Goal: Task Accomplishment & Management: Complete application form

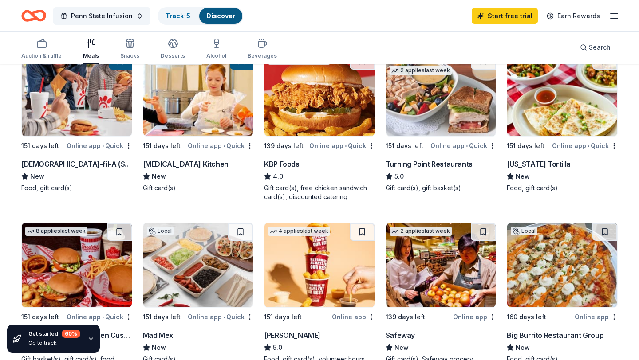
scroll to position [43, 0]
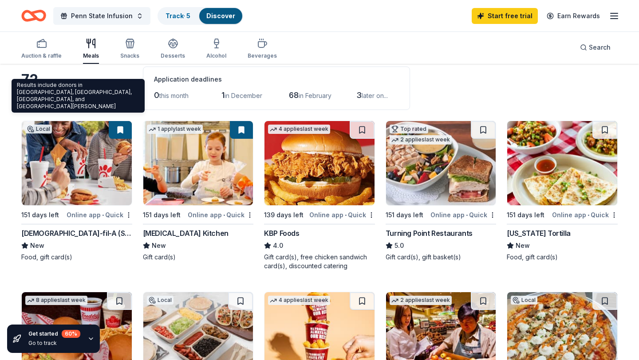
click at [90, 173] on img at bounding box center [77, 163] width 110 height 84
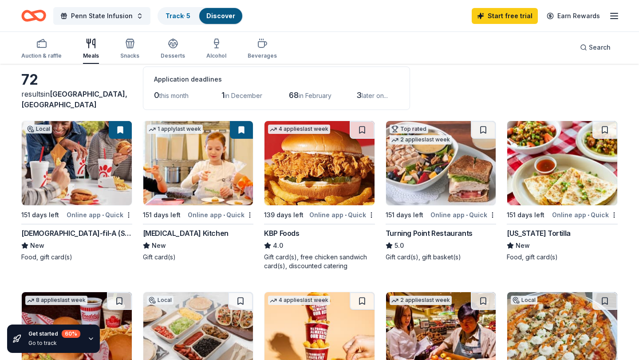
click at [613, 13] on line "button" at bounding box center [613, 13] width 7 height 0
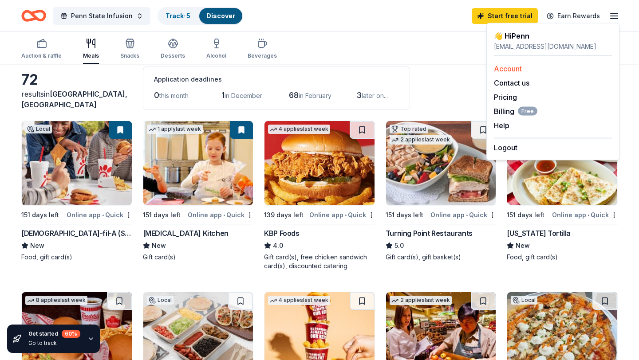
click at [542, 64] on div "Account" at bounding box center [553, 68] width 118 height 11
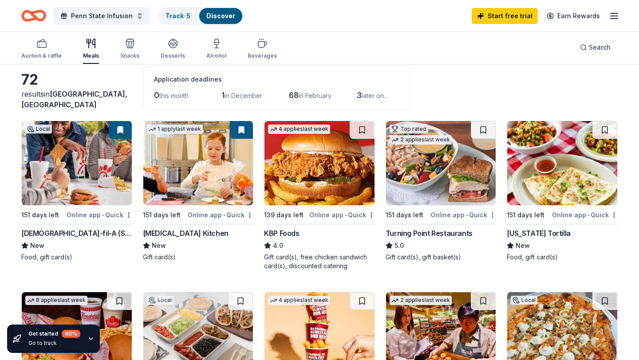
click at [608, 14] on div "Start free trial Earn Rewards" at bounding box center [545, 15] width 148 height 21
click at [613, 16] on line "button" at bounding box center [613, 16] width 7 height 0
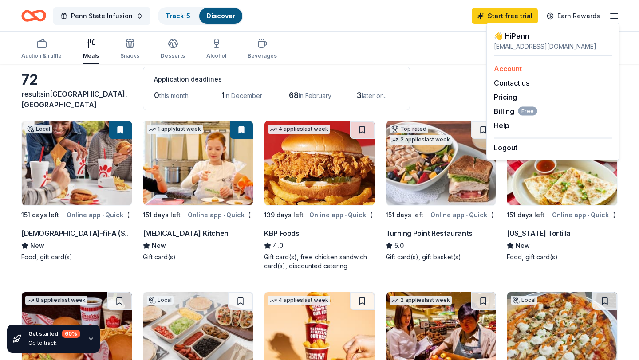
click at [510, 69] on link "Account" at bounding box center [508, 68] width 28 height 9
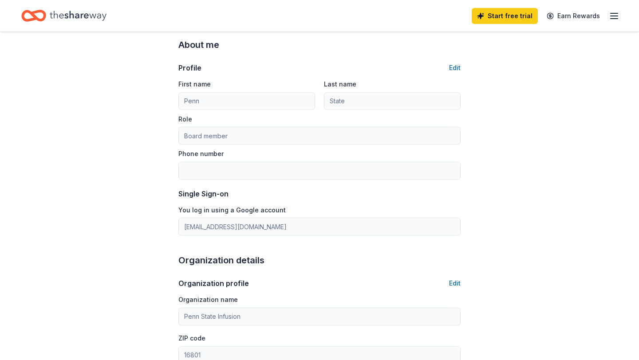
scroll to position [161, 0]
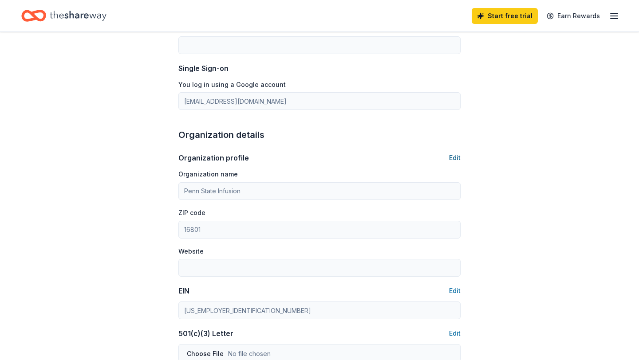
click at [456, 159] on button "Edit" at bounding box center [455, 158] width 12 height 11
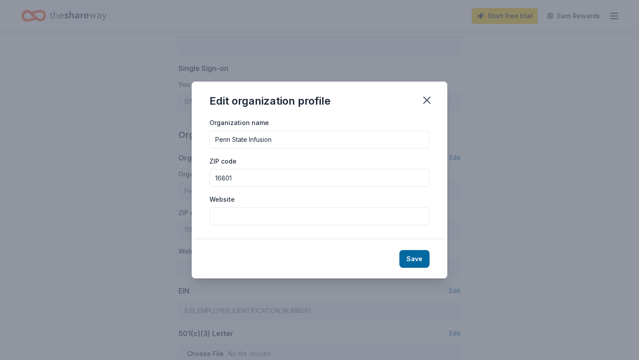
click at [415, 99] on div "Edit organization profile" at bounding box center [319, 99] width 255 height 35
click at [423, 97] on icon "button" at bounding box center [426, 100] width 12 height 12
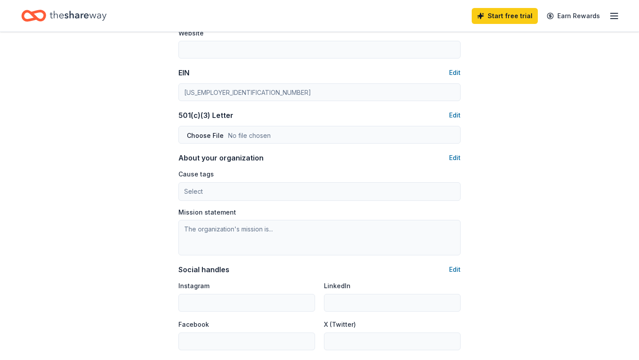
scroll to position [405, 0]
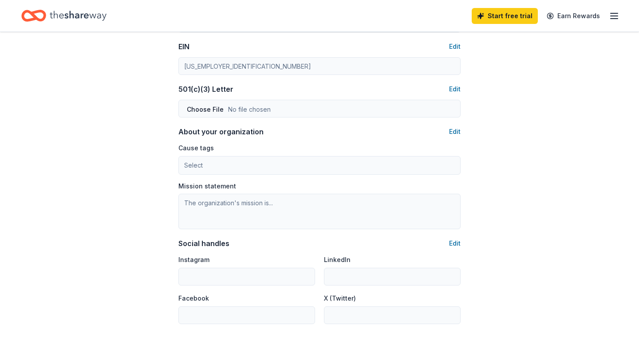
click at [450, 185] on div "Mission statement" at bounding box center [319, 206] width 282 height 48
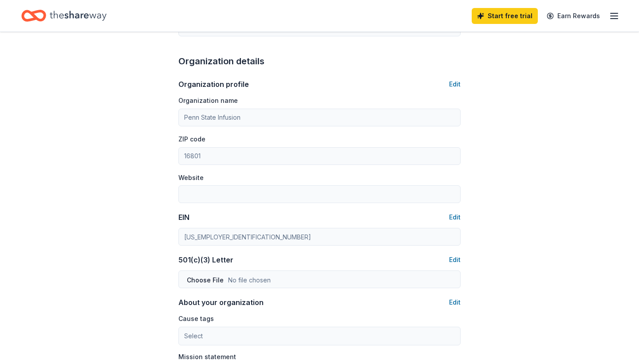
scroll to position [0, 0]
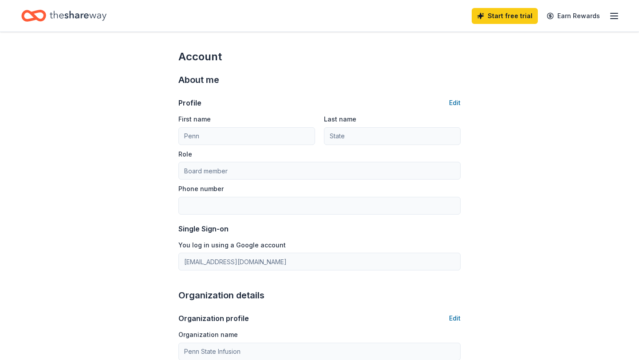
click at [615, 19] on line "button" at bounding box center [613, 19] width 7 height 0
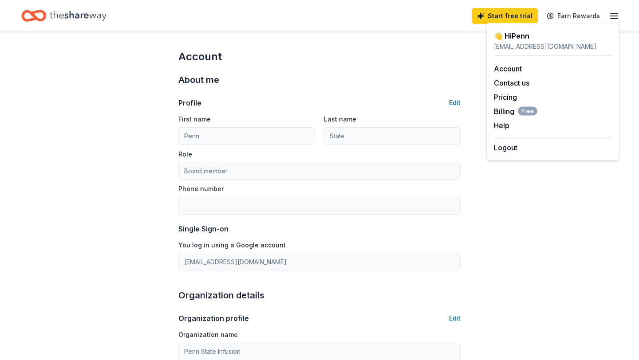
click at [506, 35] on div "👋 Hi Penn" at bounding box center [553, 36] width 118 height 11
click at [508, 45] on div "infusionsponsorship@gmail.com" at bounding box center [553, 46] width 118 height 11
click at [508, 65] on link "Account" at bounding box center [508, 68] width 28 height 9
click at [77, 11] on icon "Home" at bounding box center [78, 16] width 57 height 18
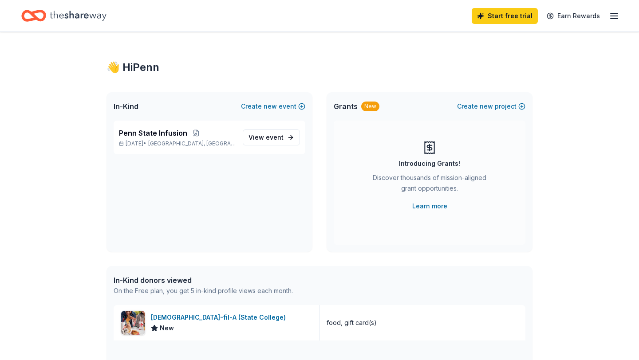
click at [80, 16] on icon "Home" at bounding box center [78, 16] width 57 height 10
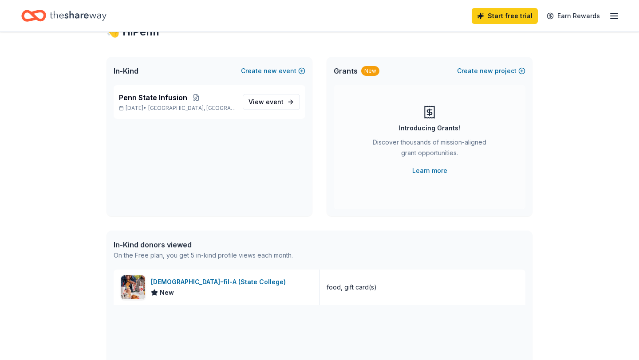
scroll to position [48, 0]
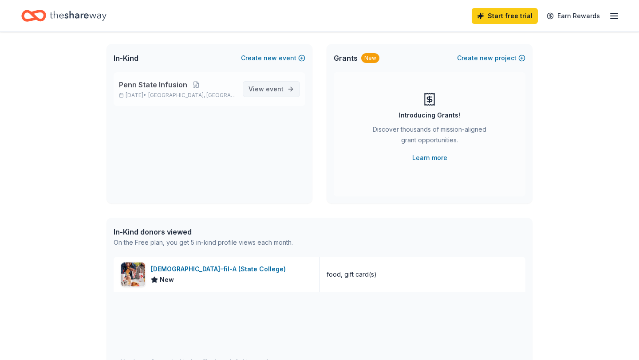
click at [266, 88] on span "View event" at bounding box center [265, 89] width 35 height 11
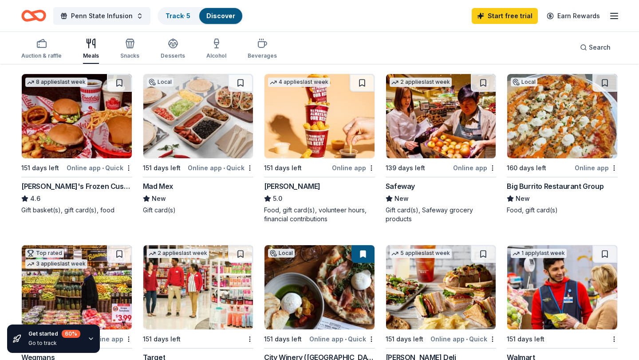
scroll to position [255, 0]
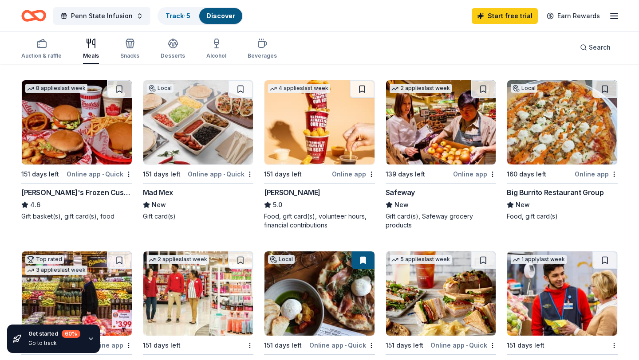
click at [300, 129] on img at bounding box center [319, 122] width 110 height 84
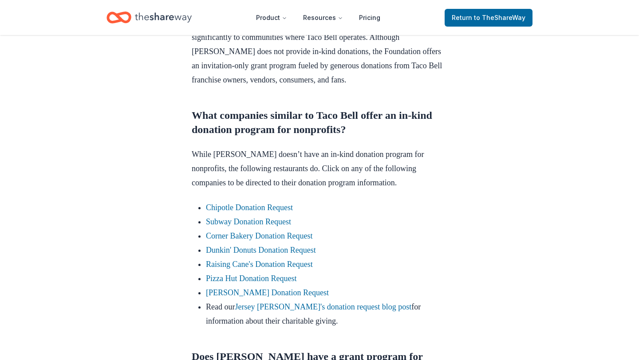
scroll to position [477, 0]
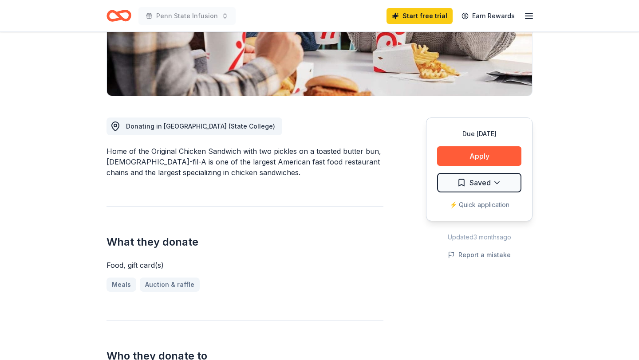
scroll to position [169, 0]
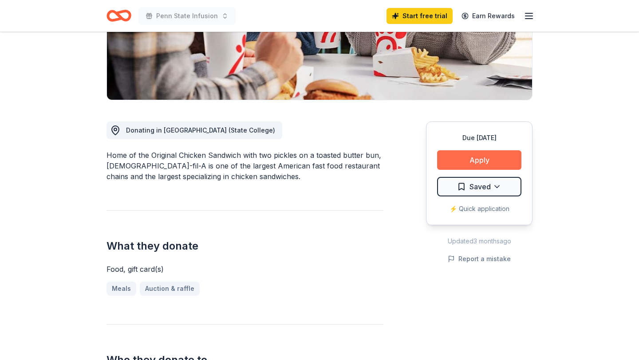
click at [487, 157] on button "Apply" at bounding box center [479, 160] width 84 height 20
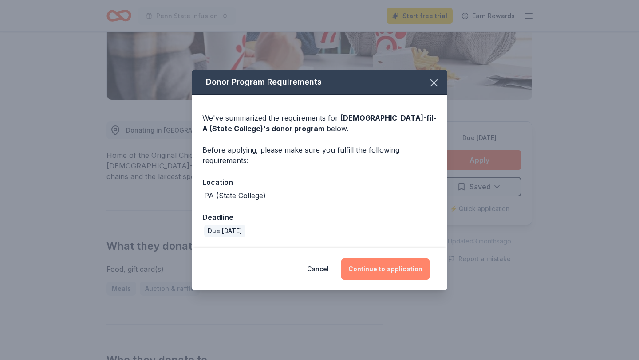
click at [392, 264] on button "Continue to application" at bounding box center [385, 269] width 88 height 21
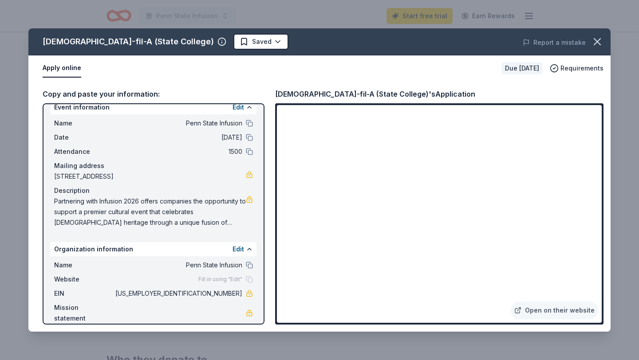
scroll to position [11, 0]
click at [215, 212] on span "Partnering with Infusion 2026 offers companies the opportunity to support a pre…" at bounding box center [150, 212] width 192 height 32
click at [178, 216] on span "Partnering with Infusion 2026 offers companies the opportunity to support a pre…" at bounding box center [150, 212] width 192 height 32
click at [151, 198] on span "Partnering with Infusion 2026 offers companies the opportunity to support a pre…" at bounding box center [150, 212] width 192 height 32
click at [231, 224] on span "Partnering with Infusion 2026 offers companies the opportunity to support a pre…" at bounding box center [150, 212] width 192 height 32
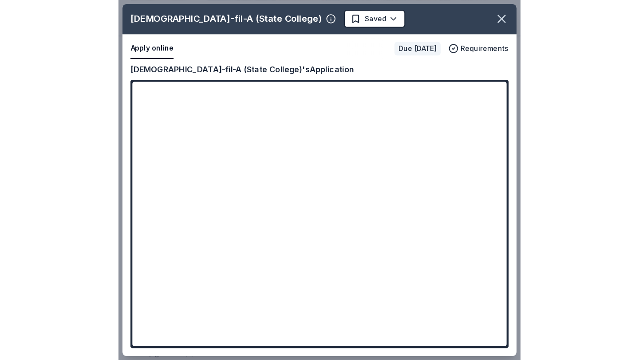
scroll to position [0, 0]
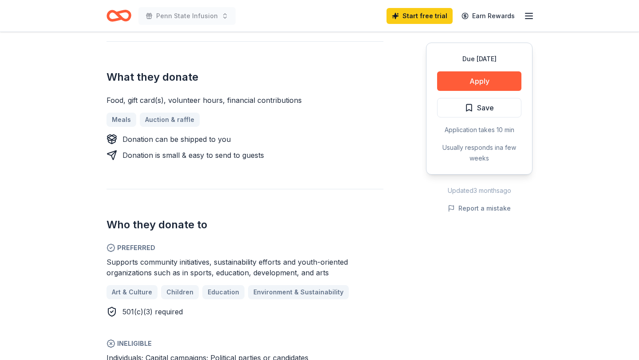
scroll to position [358, 0]
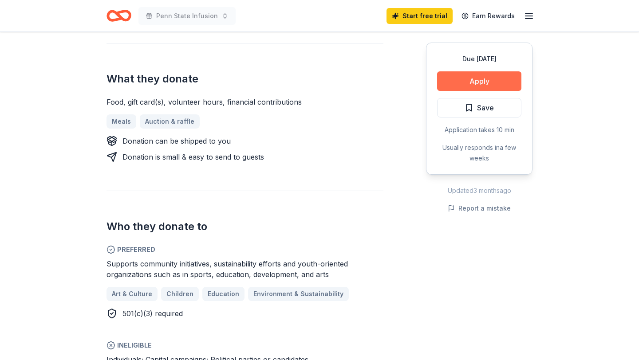
click at [478, 74] on button "Apply" at bounding box center [479, 81] width 84 height 20
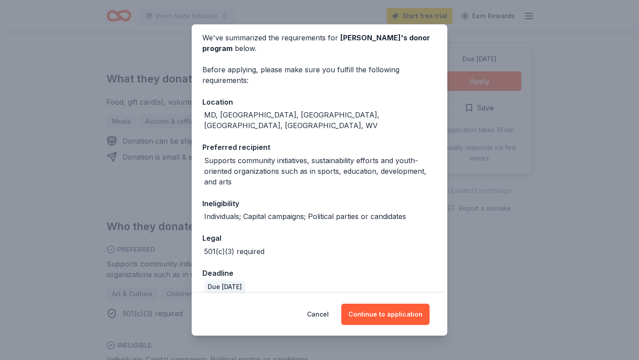
scroll to position [0, 0]
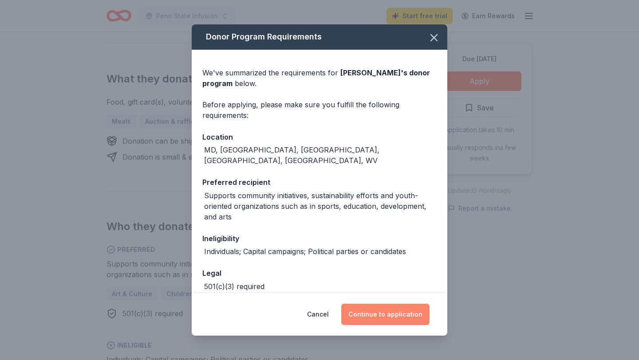
click at [390, 313] on button "Continue to application" at bounding box center [385, 314] width 88 height 21
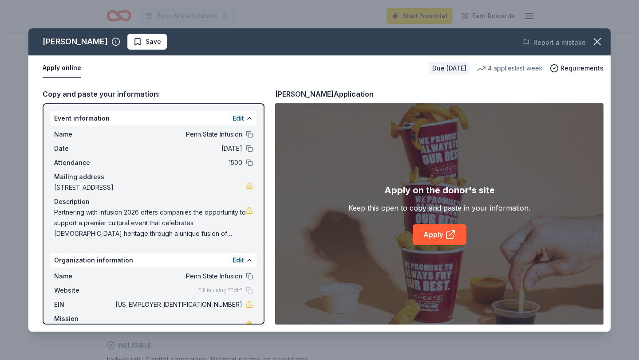
scroll to position [11, 0]
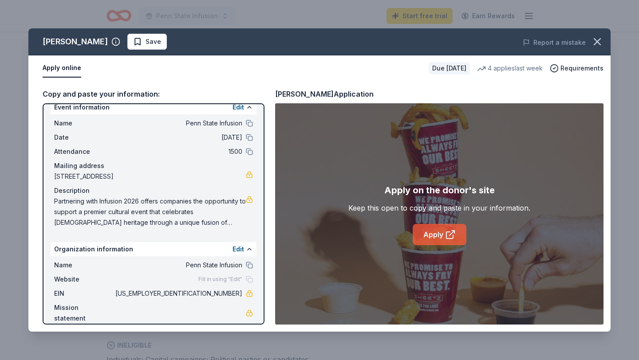
click at [432, 238] on link "Apply" at bounding box center [439, 234] width 54 height 21
